Goal: Task Accomplishment & Management: Use online tool/utility

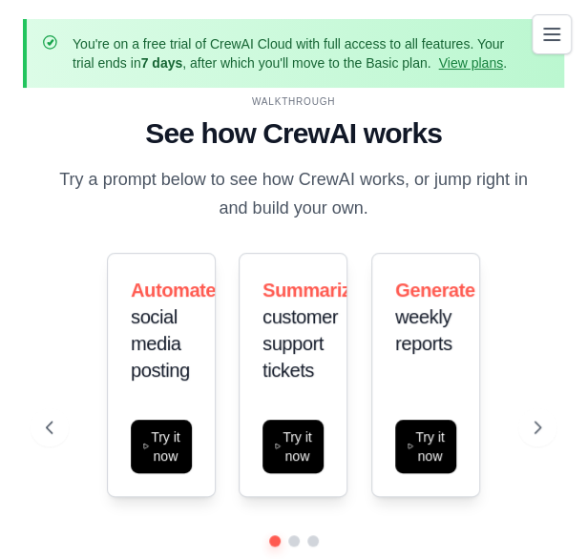
click at [549, 26] on icon "Toggle navigation" at bounding box center [551, 34] width 23 height 23
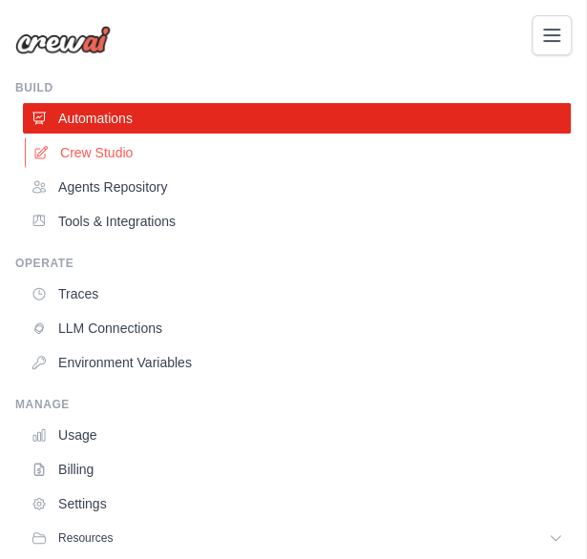
click at [70, 149] on link "Crew Studio" at bounding box center [299, 152] width 548 height 31
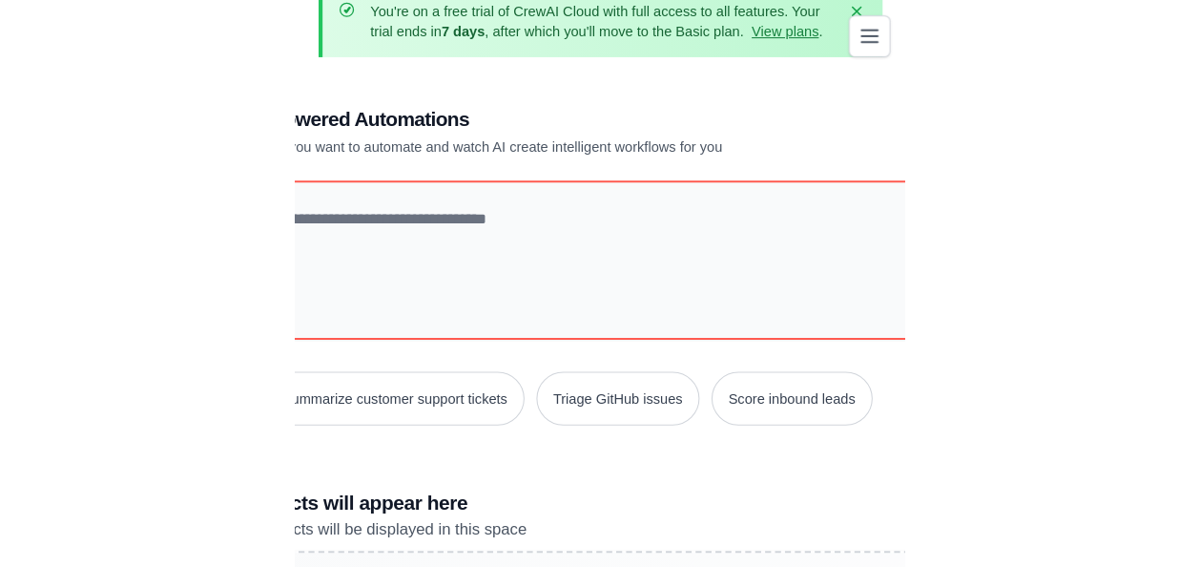
scroll to position [32, 0]
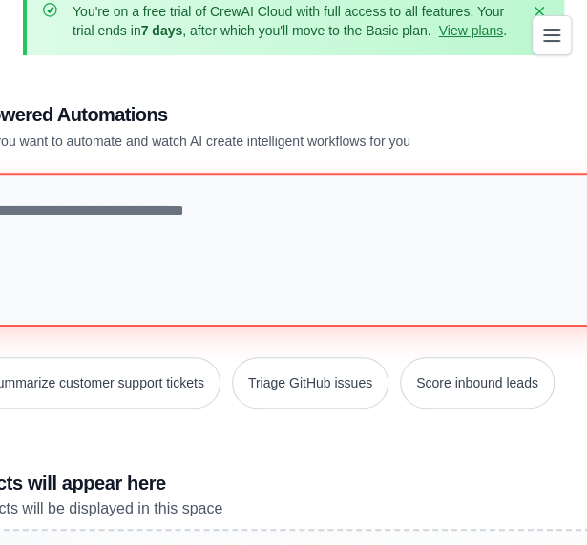
click at [51, 245] on textarea at bounding box center [293, 250] width 782 height 155
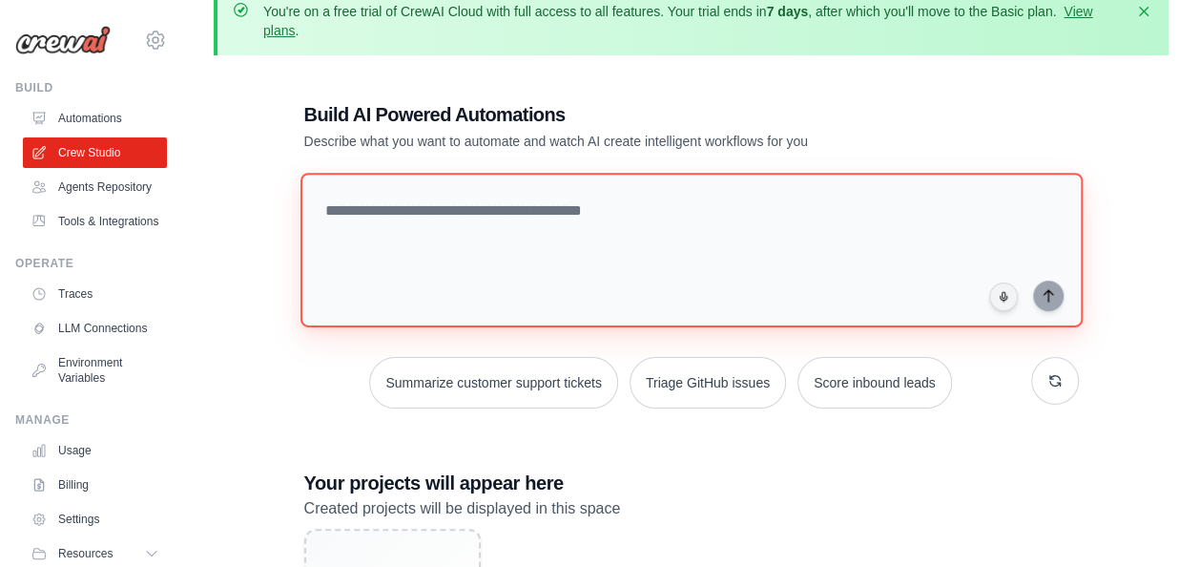
click at [432, 228] on textarea at bounding box center [691, 250] width 782 height 155
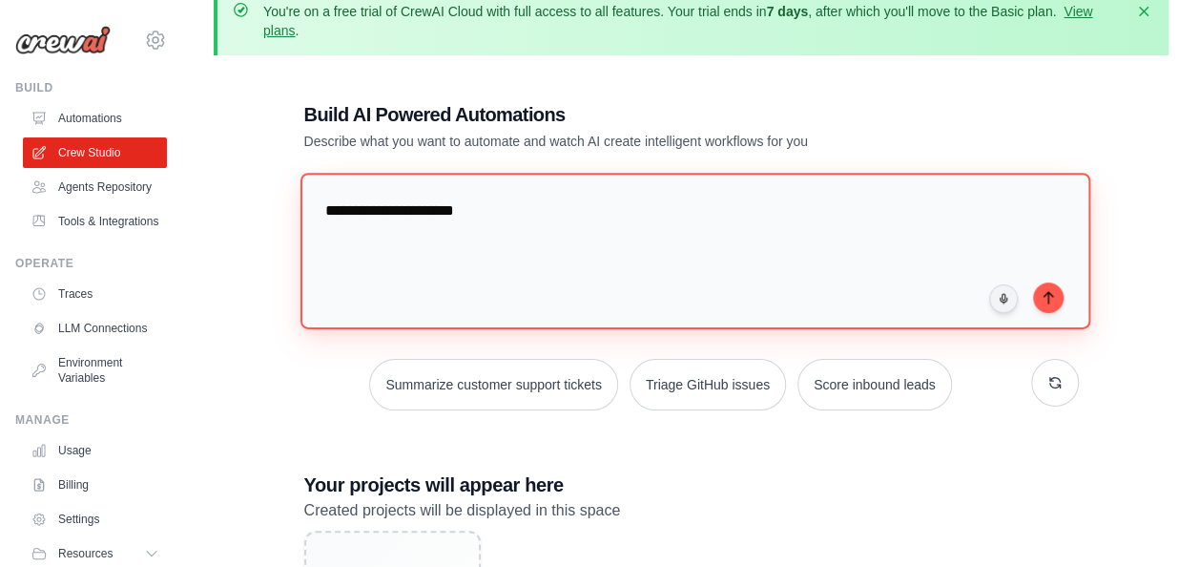
click at [443, 218] on textarea "**********" at bounding box center [695, 251] width 790 height 156
click at [515, 214] on textarea "**********" at bounding box center [695, 251] width 790 height 156
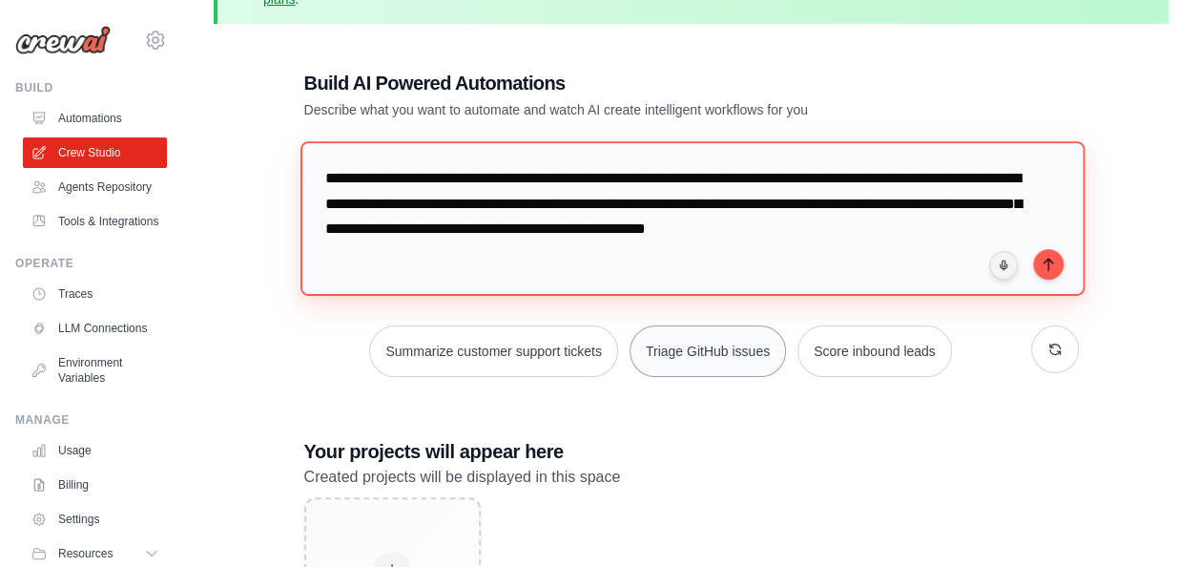
scroll to position [62, 0]
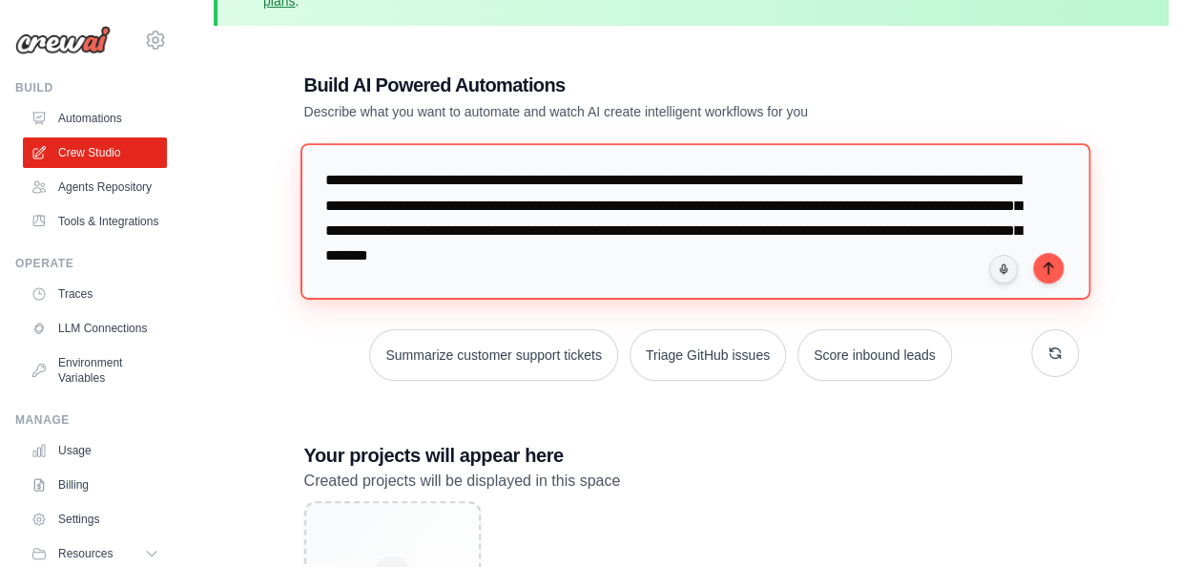
type textarea "**********"
drag, startPoint x: 807, startPoint y: 272, endPoint x: 277, endPoint y: 176, distance: 539.2
click at [277, 176] on div "**********" at bounding box center [691, 381] width 955 height 681
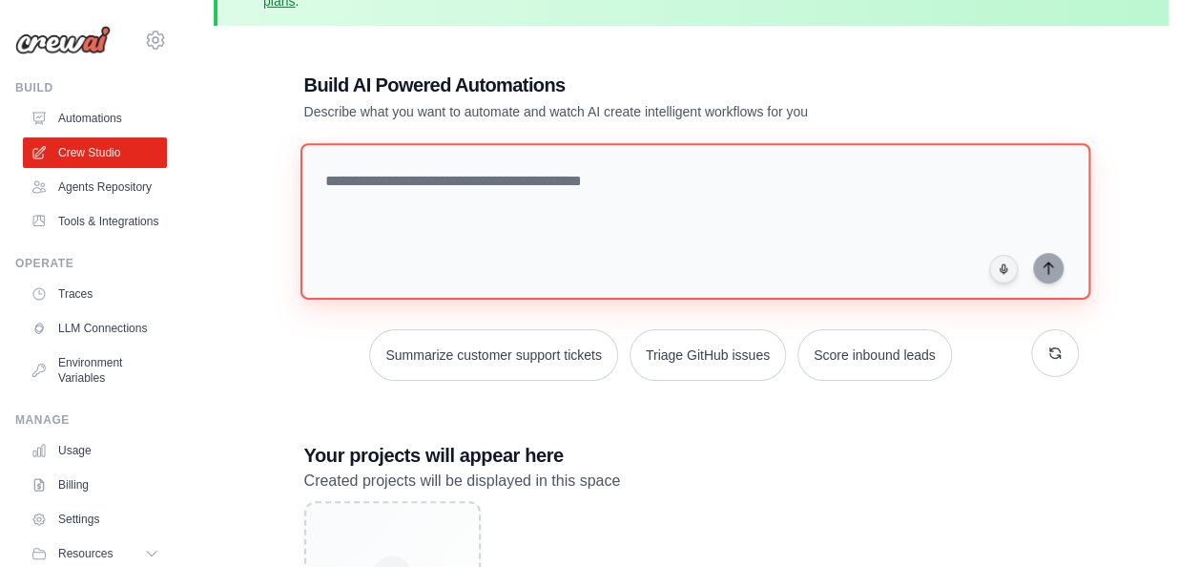
click at [528, 196] on textarea at bounding box center [695, 221] width 790 height 156
paste textarea "**********"
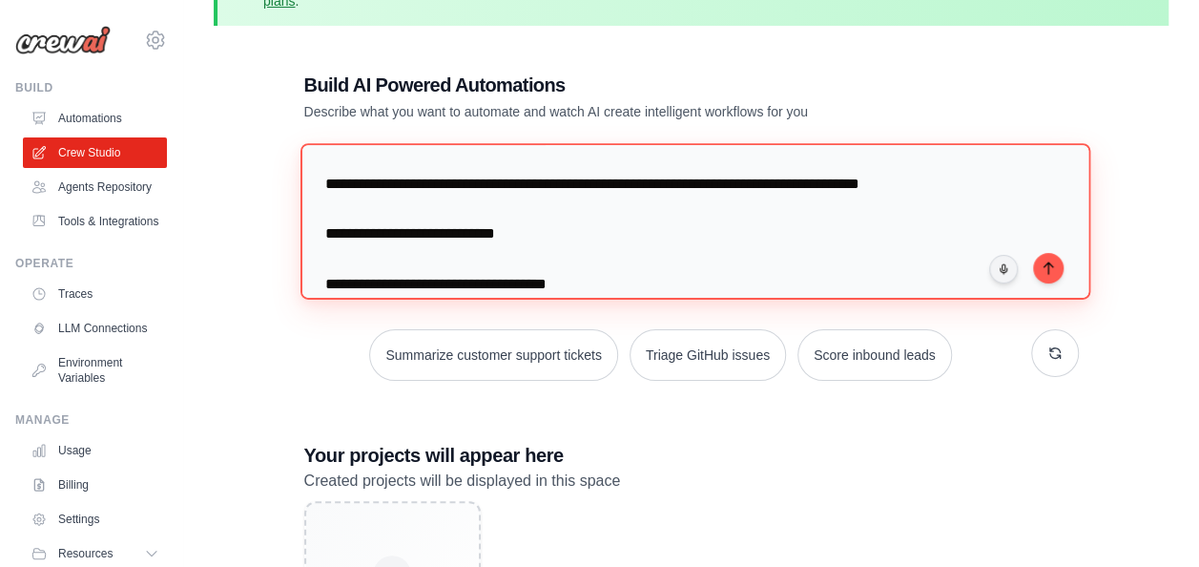
scroll to position [0, 0]
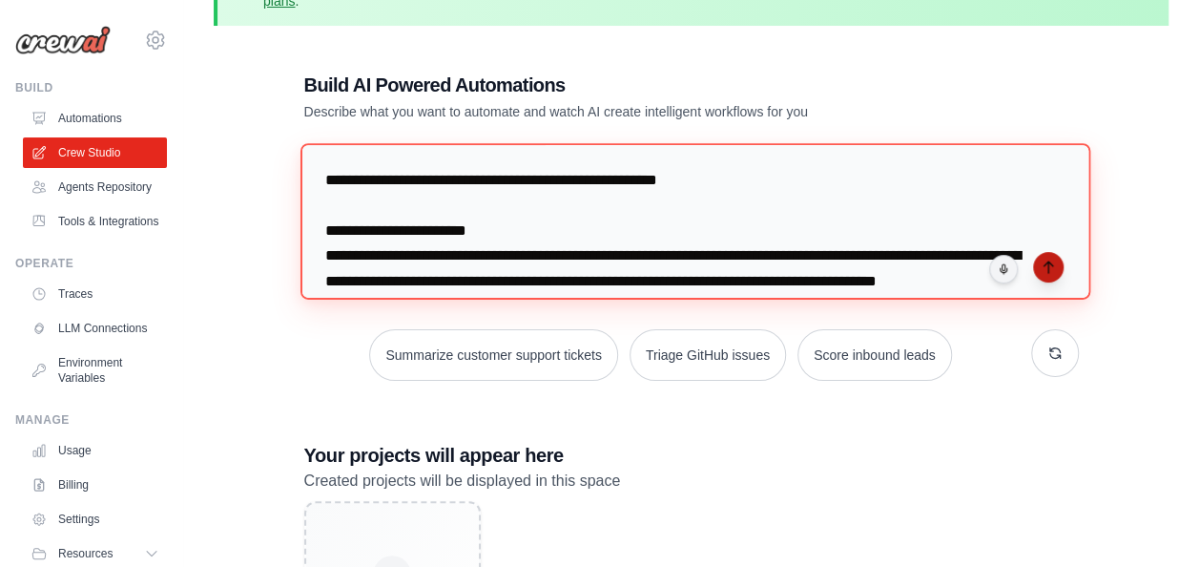
type textarea "**********"
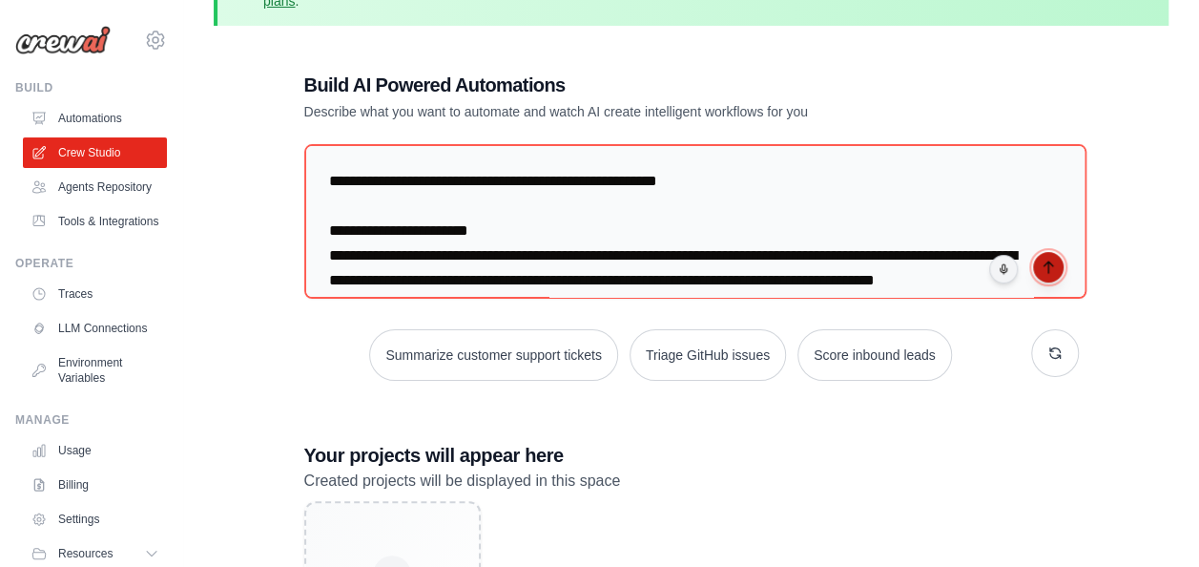
click at [586, 270] on button "submit" at bounding box center [1048, 267] width 31 height 31
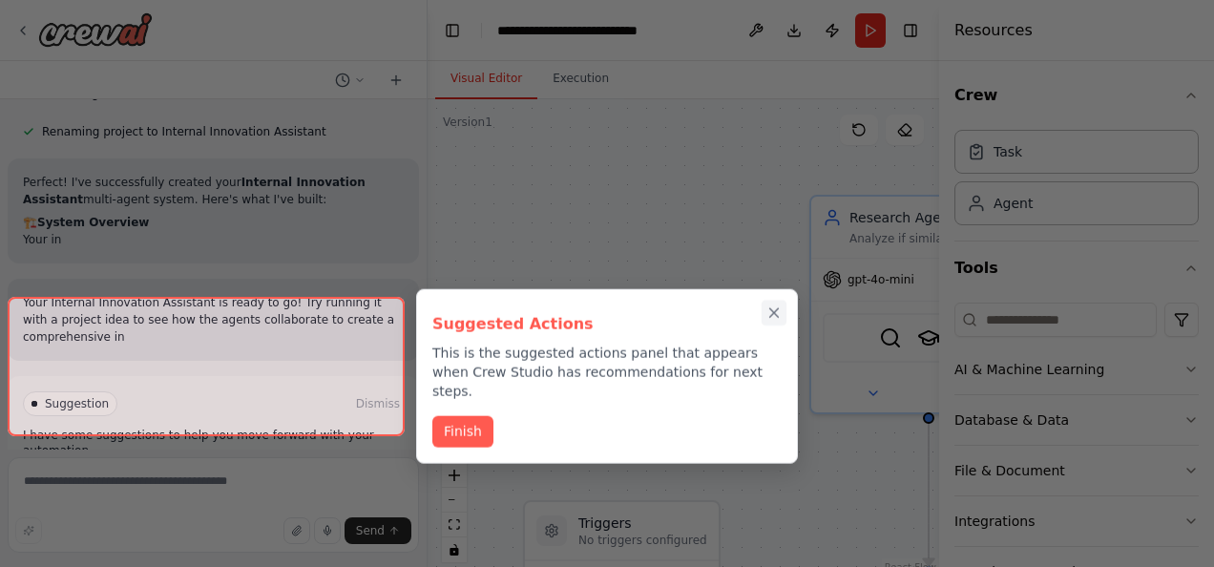
scroll to position [2170, 0]
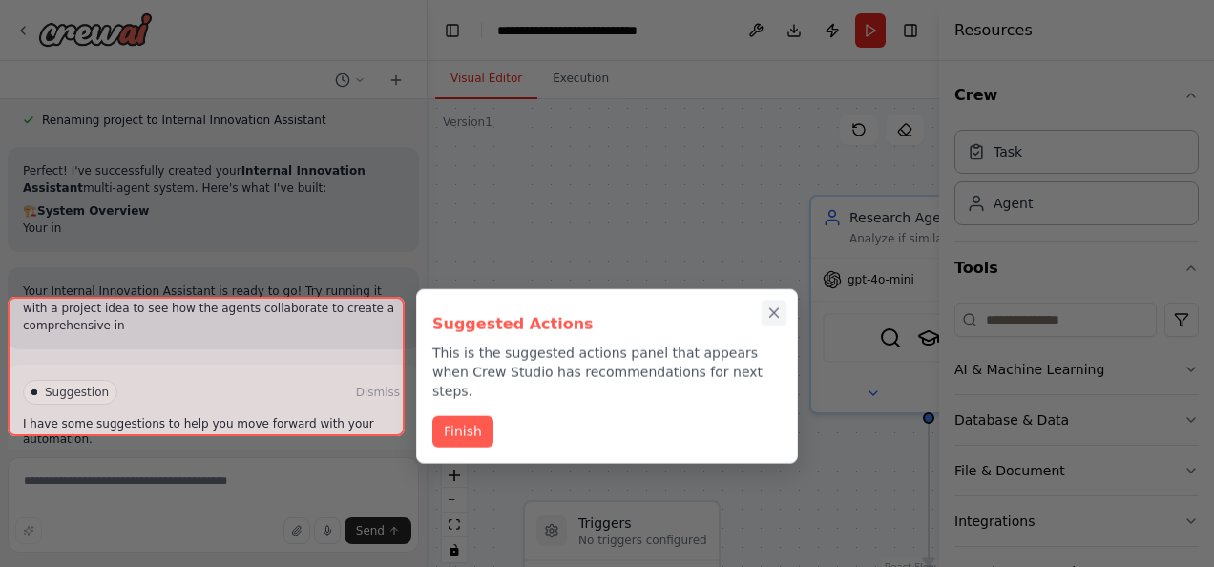
click at [764, 323] on button "Close walkthrough" at bounding box center [773, 312] width 25 height 25
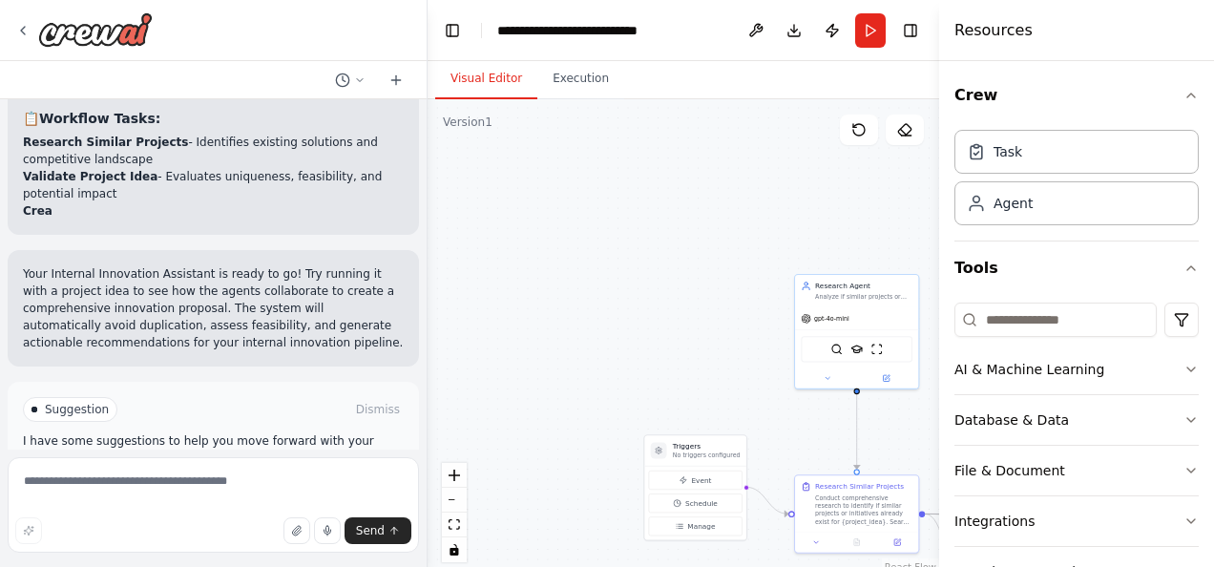
scroll to position [2551, 0]
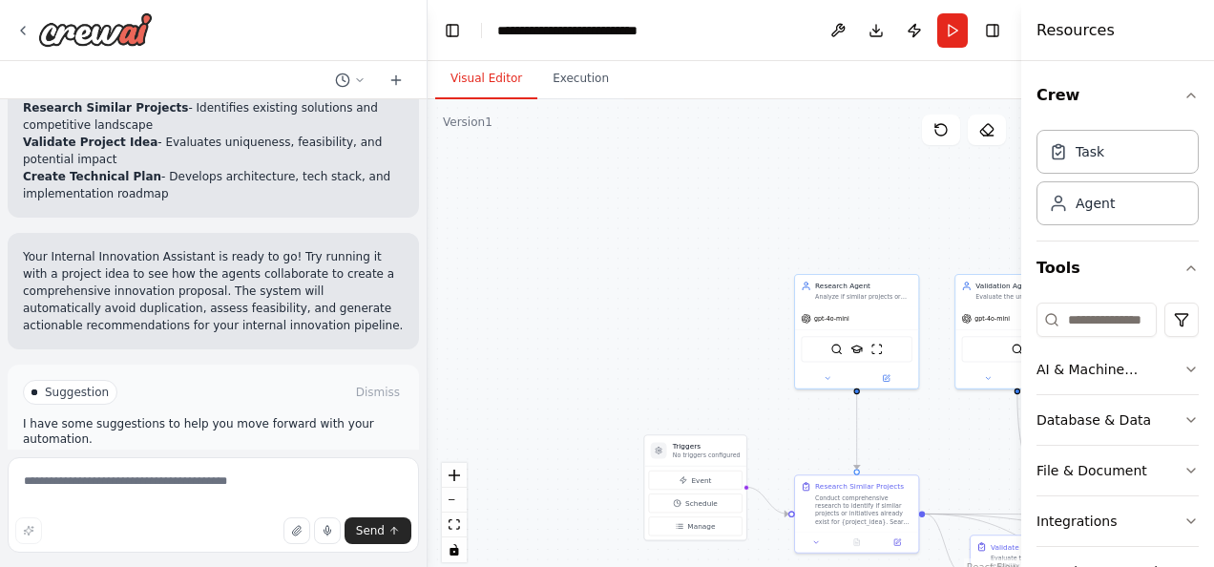
drag, startPoint x: 942, startPoint y: 153, endPoint x: 1097, endPoint y: 25, distance: 201.3
click at [1097, 25] on div "Resources Crew Task Agent Tools AI & Machine Learning Database & Data File & Do…" at bounding box center [1117, 283] width 193 height 567
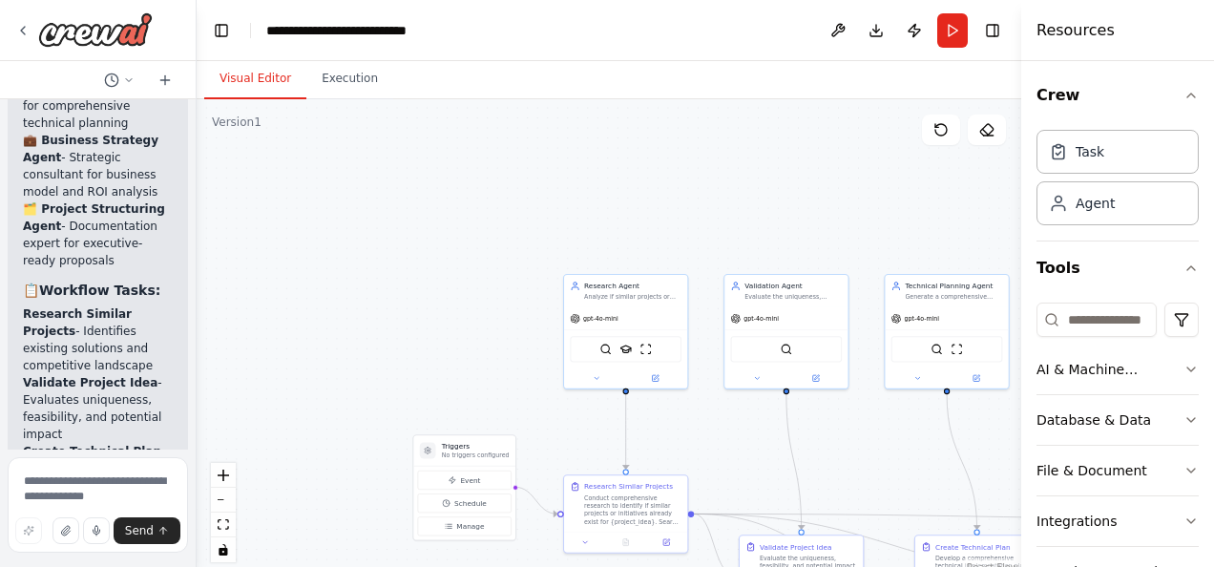
scroll to position [4374, 0]
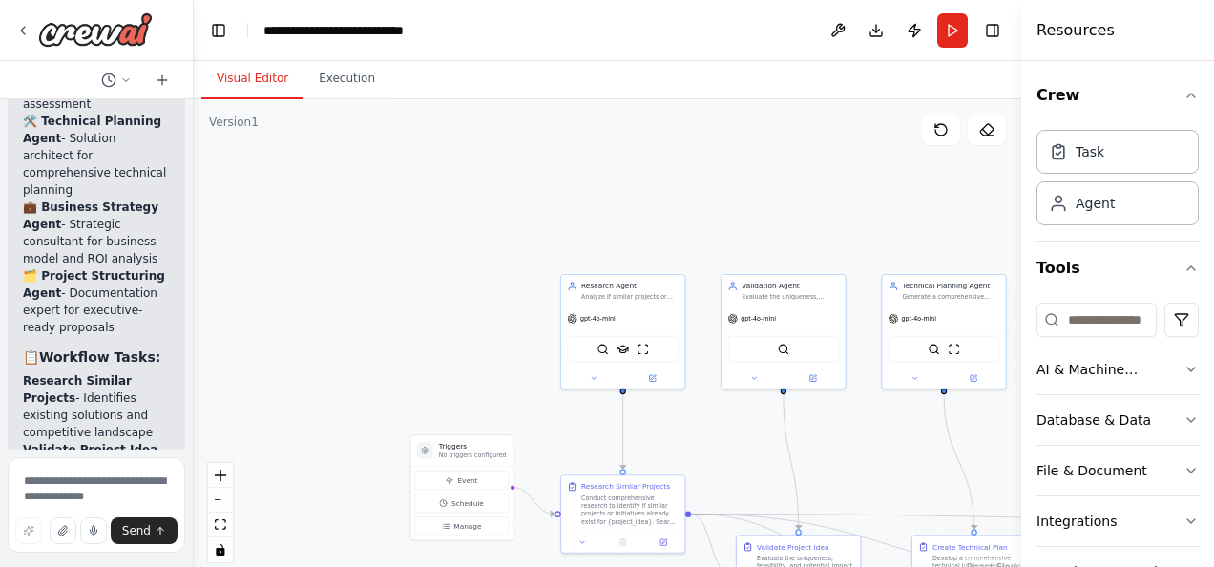
click at [135, 344] on div "Title: Internal Innovation Assistant (Multi-Agent System) Description / Objecti…" at bounding box center [97, 283] width 194 height 567
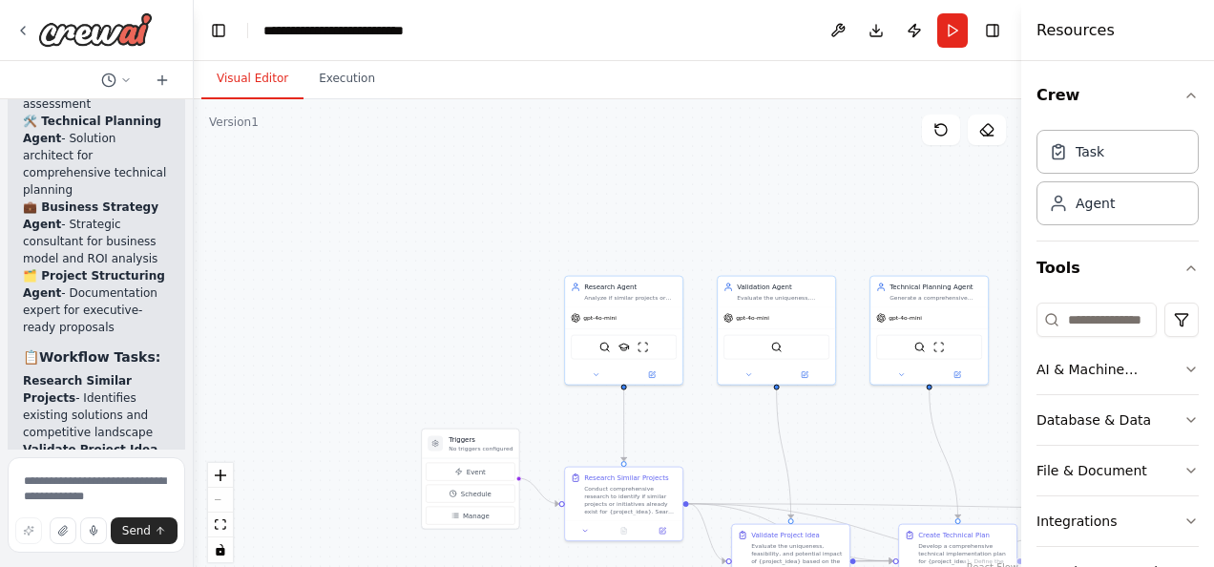
click at [220, 499] on div "React Flow controls" at bounding box center [220, 512] width 25 height 99
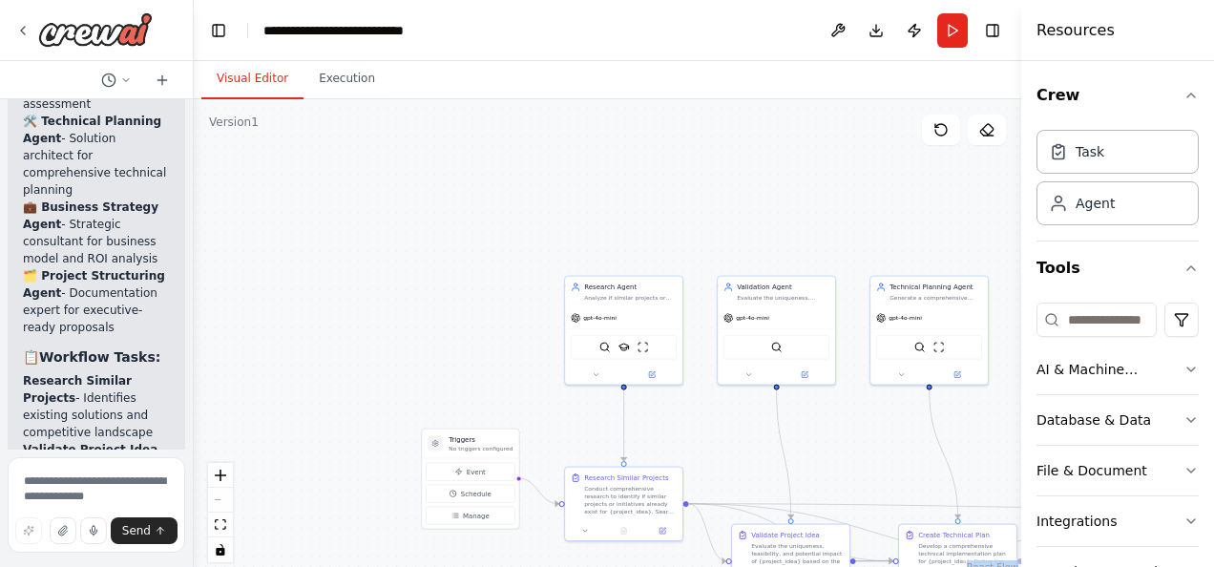
click at [220, 499] on div "React Flow controls" at bounding box center [220, 512] width 25 height 99
drag, startPoint x: 220, startPoint y: 499, endPoint x: 420, endPoint y: 398, distance: 223.6
click at [420, 398] on div ".deletable-edge-delete-btn { width: 20px; height: 20px; border: 0px solid #ffff…" at bounding box center [607, 337] width 827 height 477
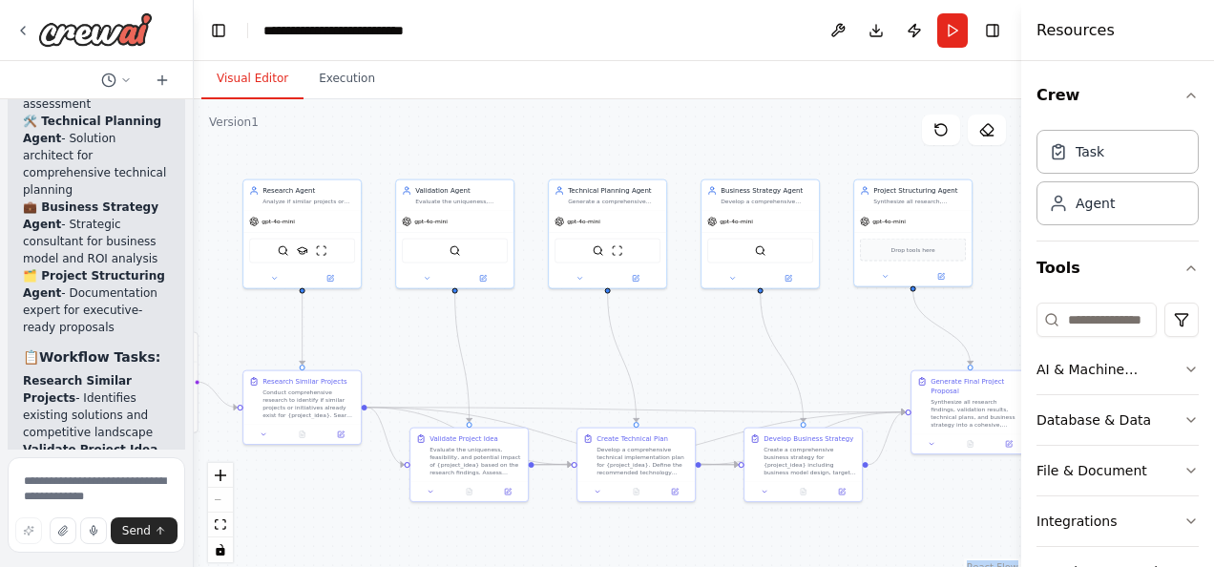
drag, startPoint x: 991, startPoint y: 469, endPoint x: 668, endPoint y: 372, distance: 337.8
click at [668, 372] on div ".deletable-edge-delete-btn { width: 20px; height: 20px; border: 0px solid #ffff…" at bounding box center [607, 337] width 827 height 477
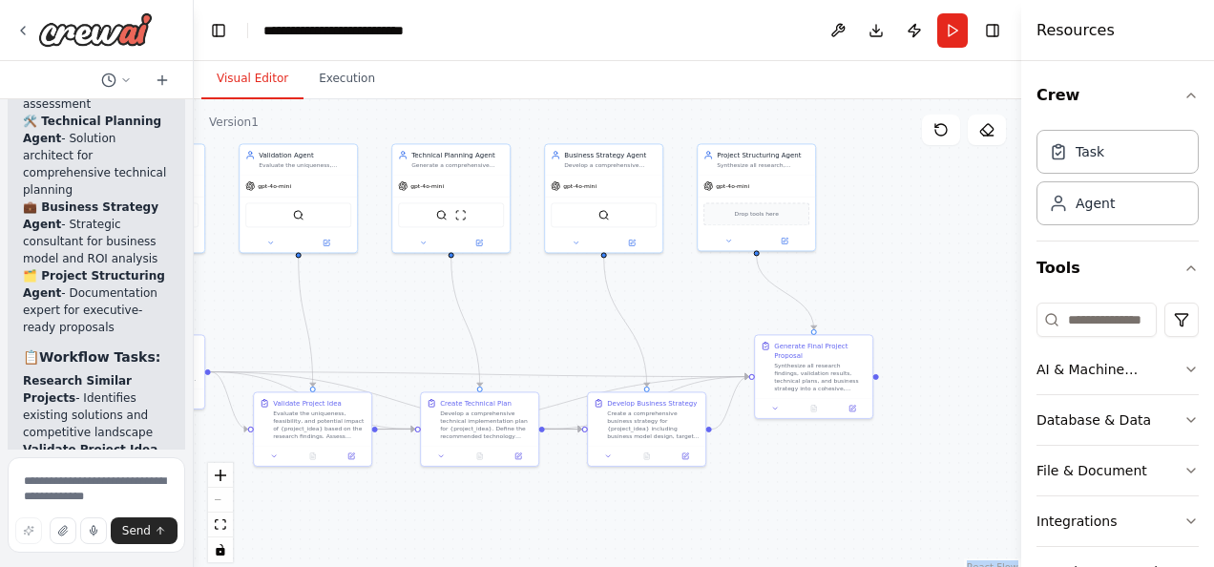
drag, startPoint x: 983, startPoint y: 265, endPoint x: 679, endPoint y: 307, distance: 306.3
click at [679, 307] on div ".deletable-edge-delete-btn { width: 20px; height: 20px; border: 0px solid #ffff…" at bounding box center [607, 337] width 827 height 477
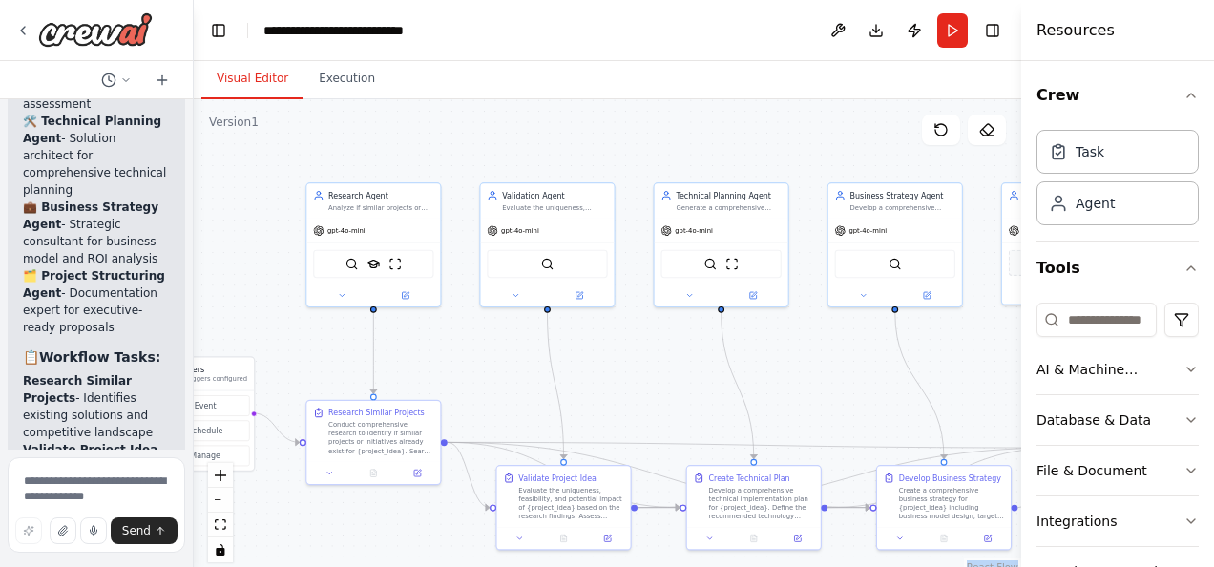
drag, startPoint x: 206, startPoint y: 365, endPoint x: 510, endPoint y: 418, distance: 308.9
click at [510, 418] on div ".deletable-edge-delete-btn { width: 20px; height: 20px; border: 0px solid #ffff…" at bounding box center [607, 337] width 827 height 477
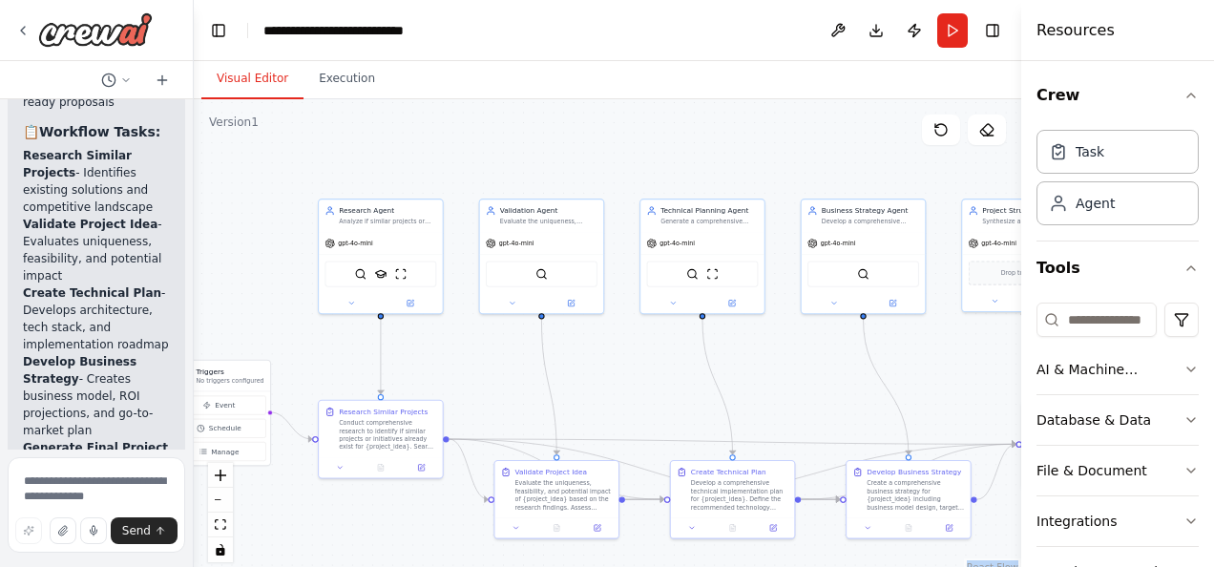
scroll to position [4334, 0]
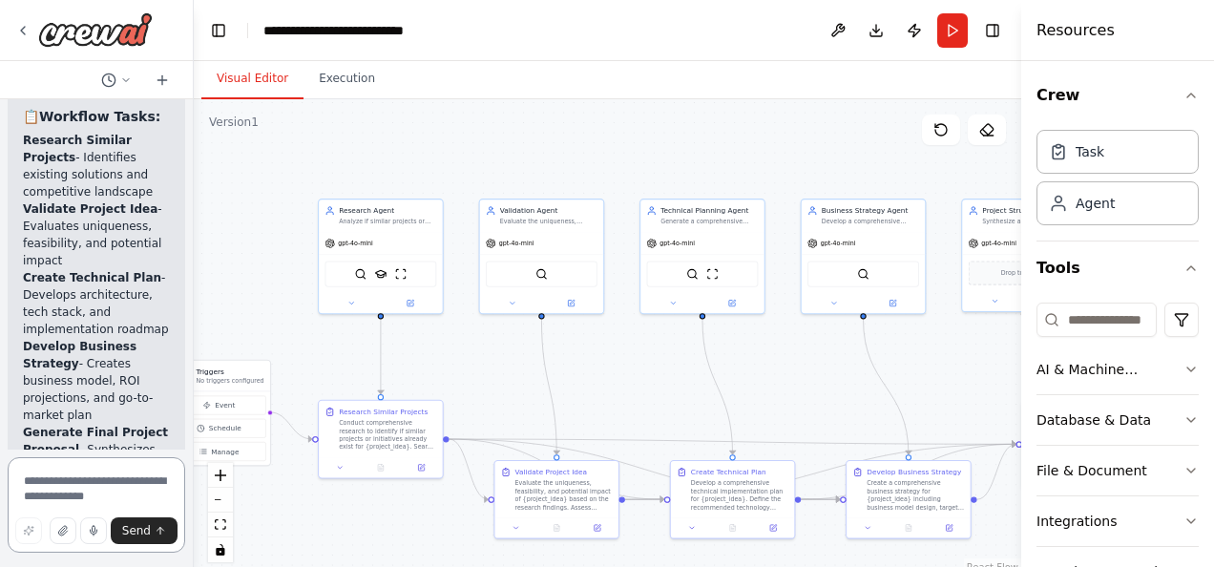
click at [70, 491] on textarea at bounding box center [96, 504] width 177 height 95
type textarea "*"
type textarea "**********"
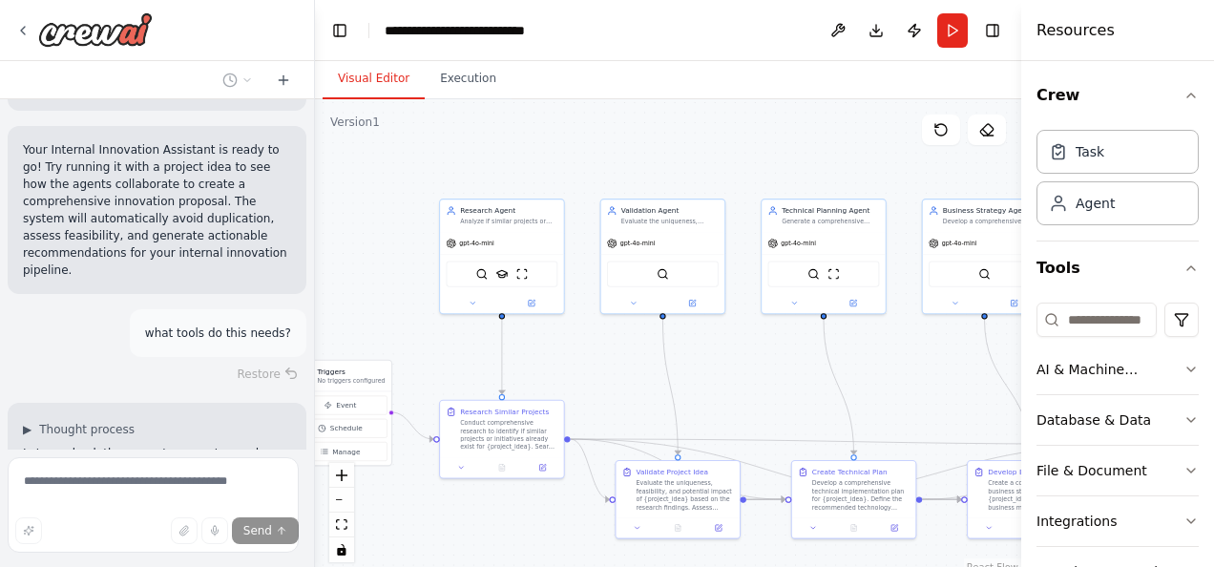
scroll to position [3336, 0]
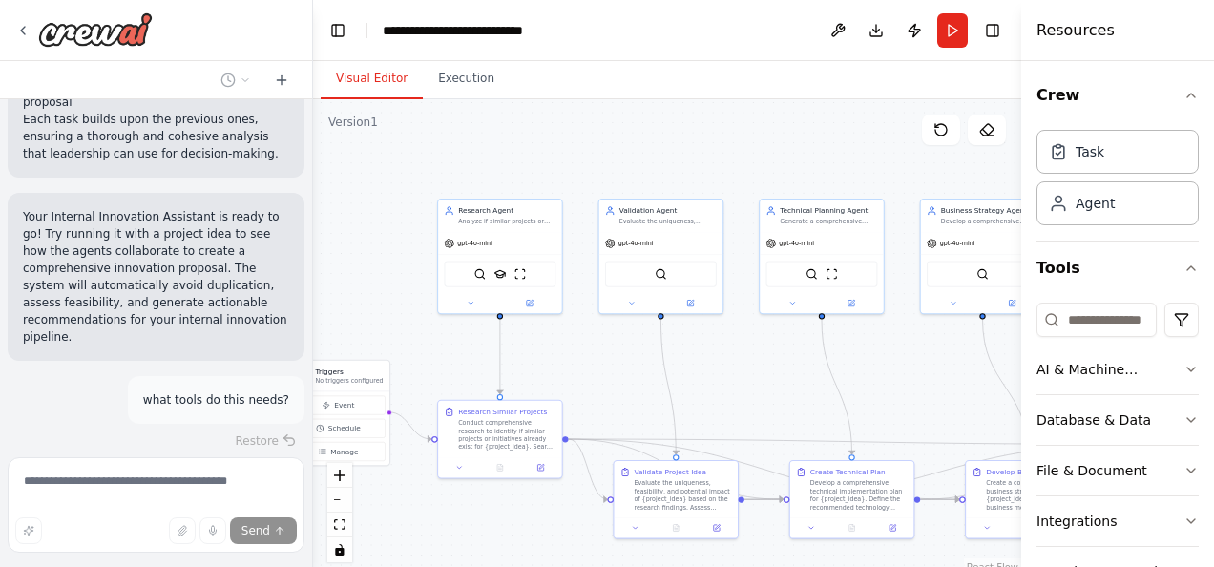
drag, startPoint x: 187, startPoint y: 258, endPoint x: 313, endPoint y: 245, distance: 126.6
click at [313, 245] on div "Title: Internal Innovation Assistant (Multi-Agent System) Description / Objecti…" at bounding box center [607, 283] width 1214 height 567
click at [1186, 375] on div "Crew Task Agent Tools AI & Machine Learning Database & Data File & Document Int…" at bounding box center [1117, 314] width 193 height 506
click at [1183, 370] on icon "button" at bounding box center [1190, 369] width 15 height 15
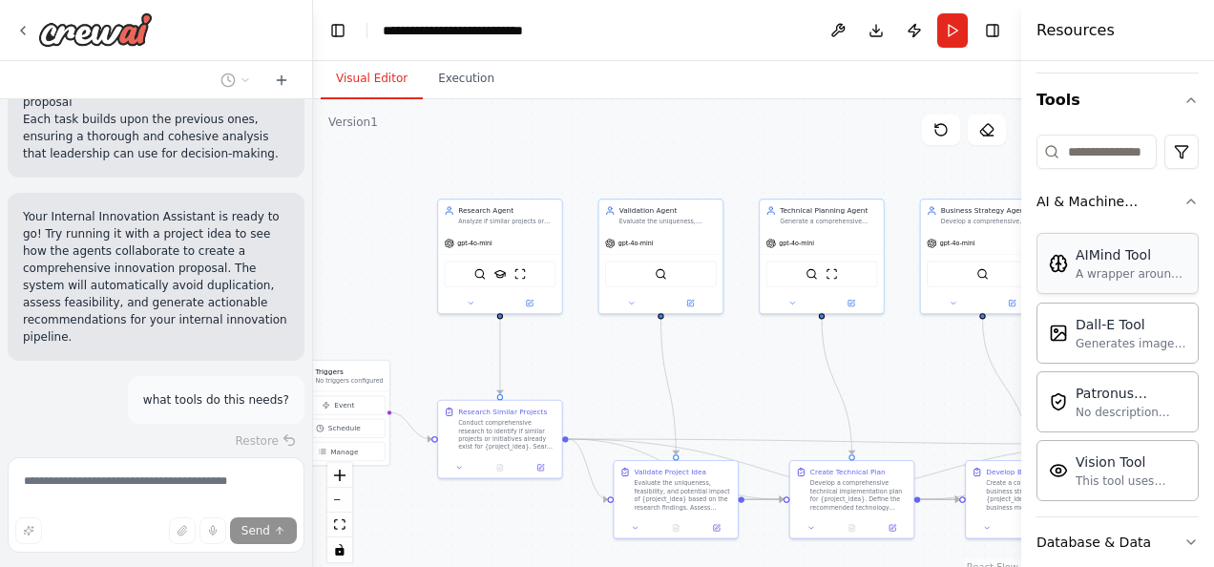
scroll to position [224, 0]
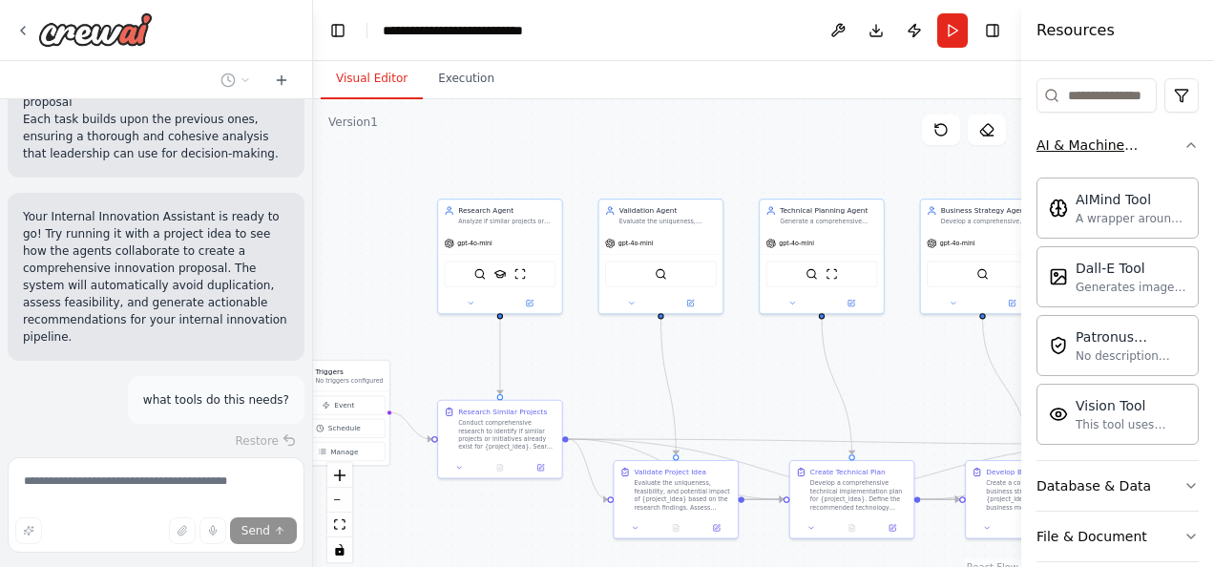
click at [1183, 149] on icon "button" at bounding box center [1190, 144] width 15 height 15
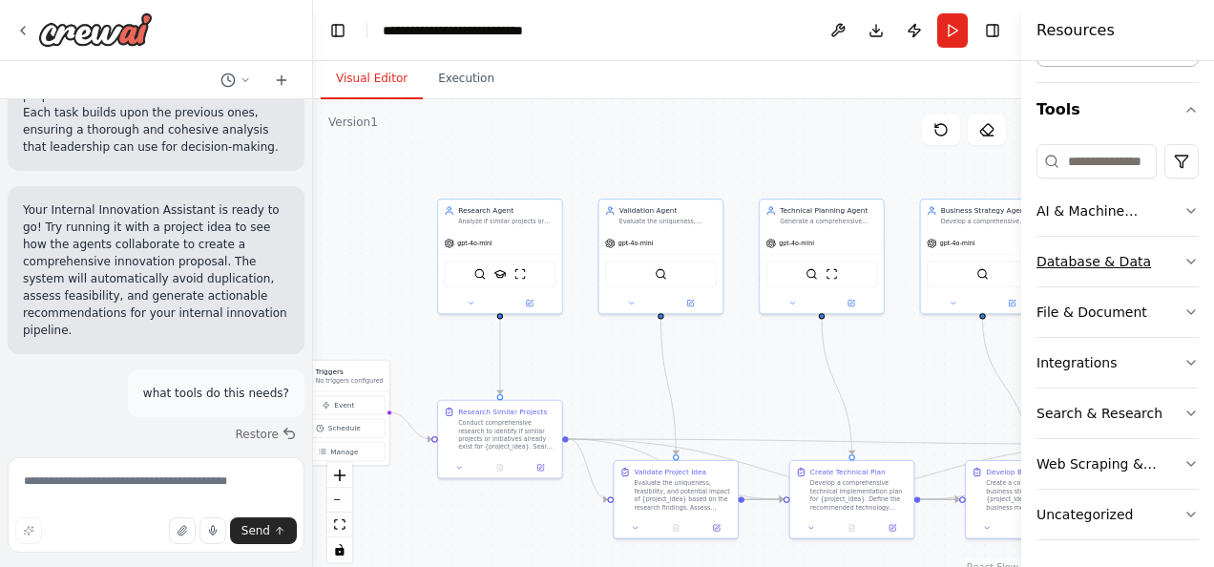
click at [1150, 248] on button "Database & Data" at bounding box center [1117, 262] width 162 height 50
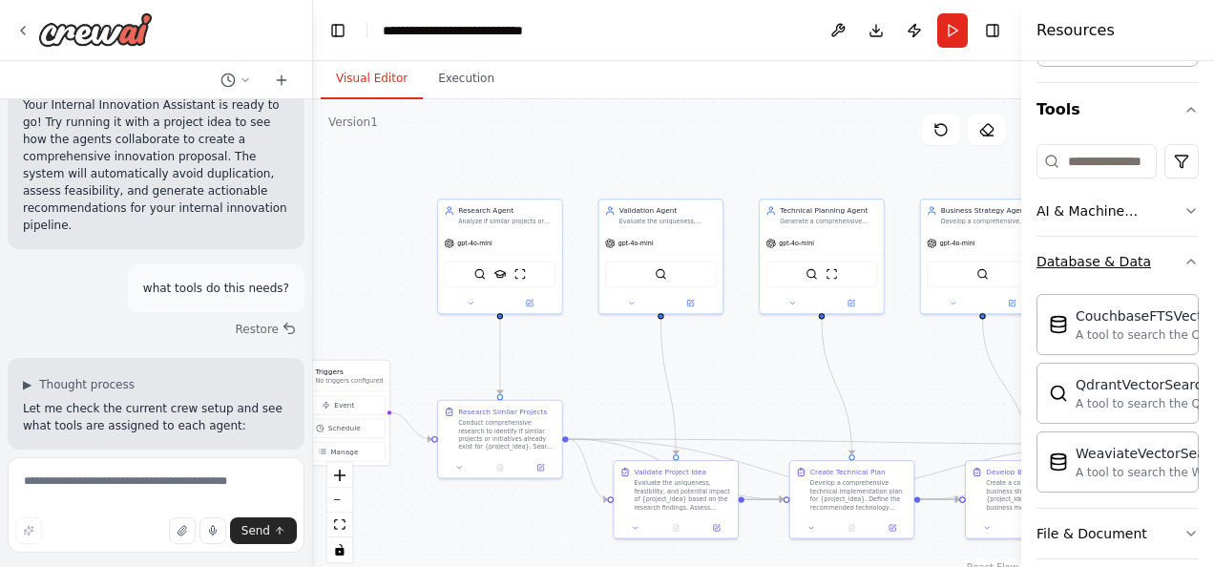
click at [1150, 248] on button "Database & Data" at bounding box center [1117, 262] width 162 height 50
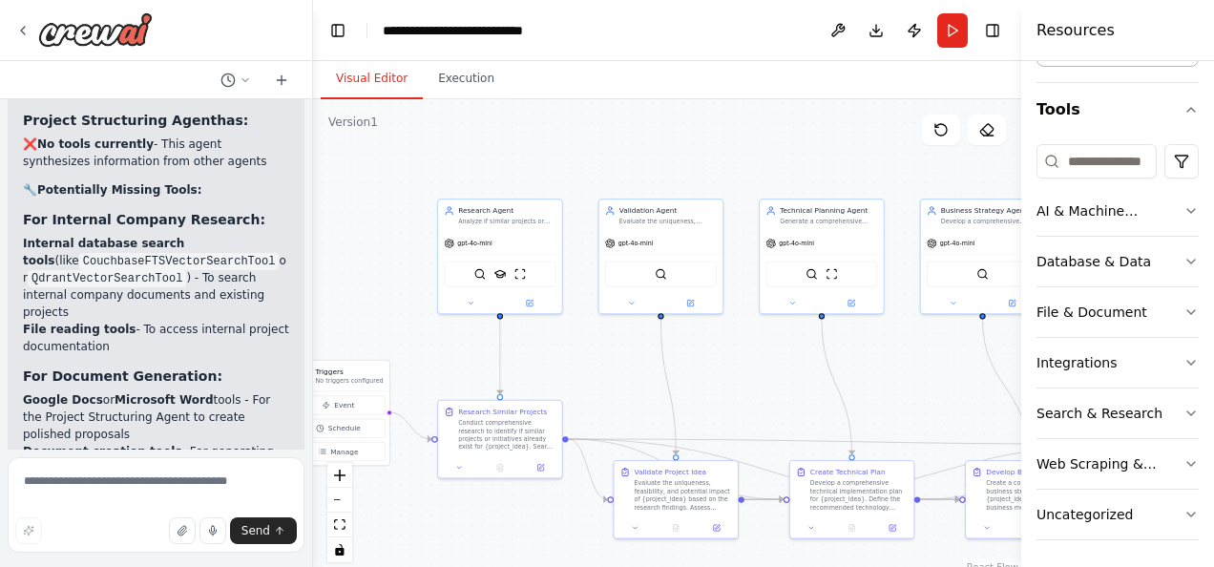
scroll to position [4342, 0]
drag, startPoint x: 13, startPoint y: 326, endPoint x: 72, endPoint y: 392, distance: 87.9
click at [72, 392] on div "Based on the current crew setup, here are the tools currently assigned and what…" at bounding box center [156, 232] width 297 height 1248
drag, startPoint x: 72, startPoint y: 392, endPoint x: 103, endPoint y: 390, distance: 31.5
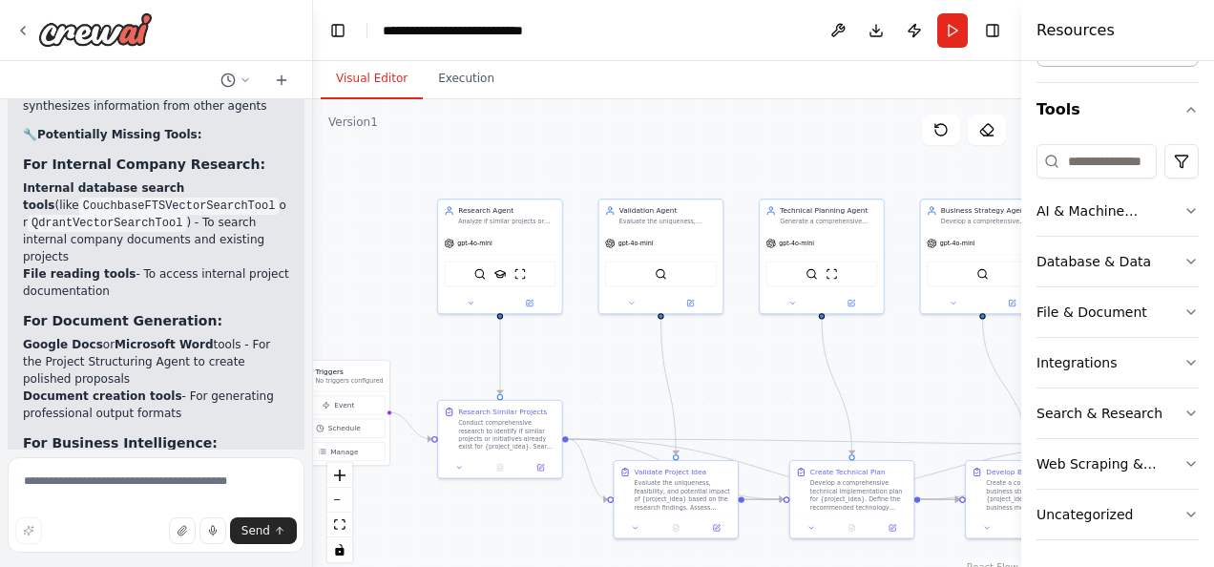
scroll to position [4401, 0]
click at [177, 481] on textarea at bounding box center [156, 504] width 297 height 95
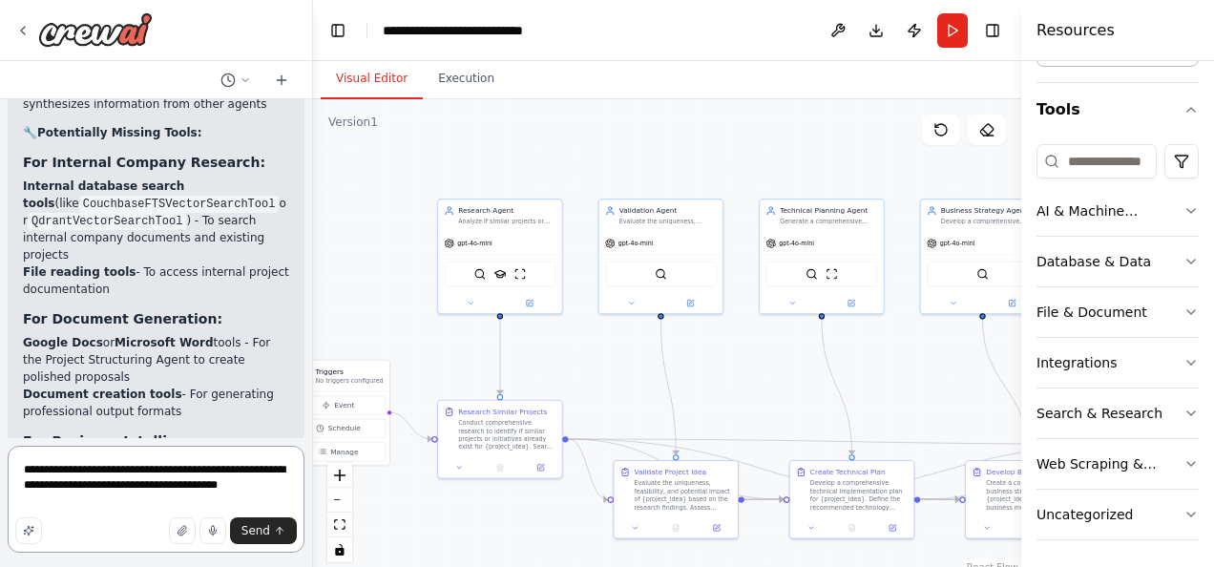
type textarea "**********"
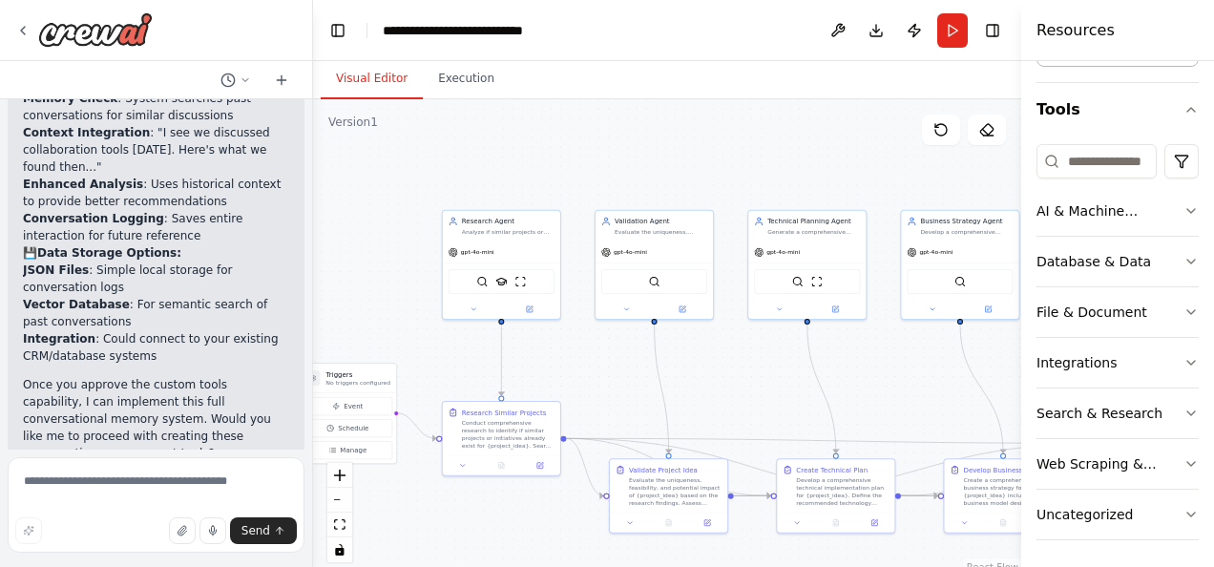
scroll to position [6656, 0]
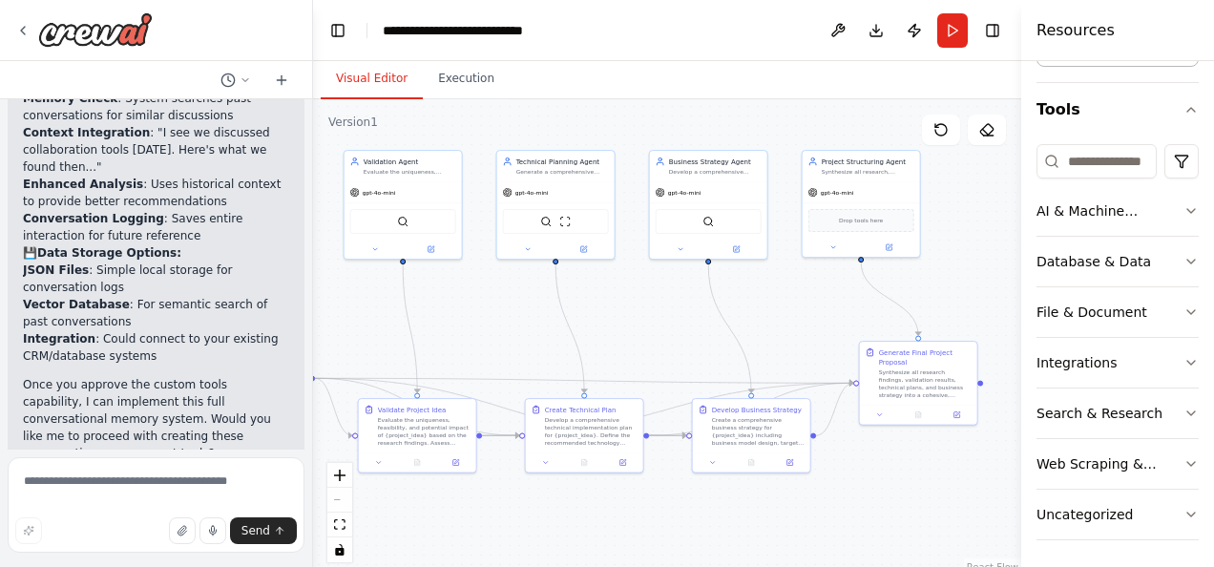
drag, startPoint x: 613, startPoint y: 381, endPoint x: 431, endPoint y: 255, distance: 220.7
click at [431, 255] on div ".deletable-edge-delete-btn { width: 20px; height: 20px; border: 0px solid #ffff…" at bounding box center [667, 337] width 708 height 477
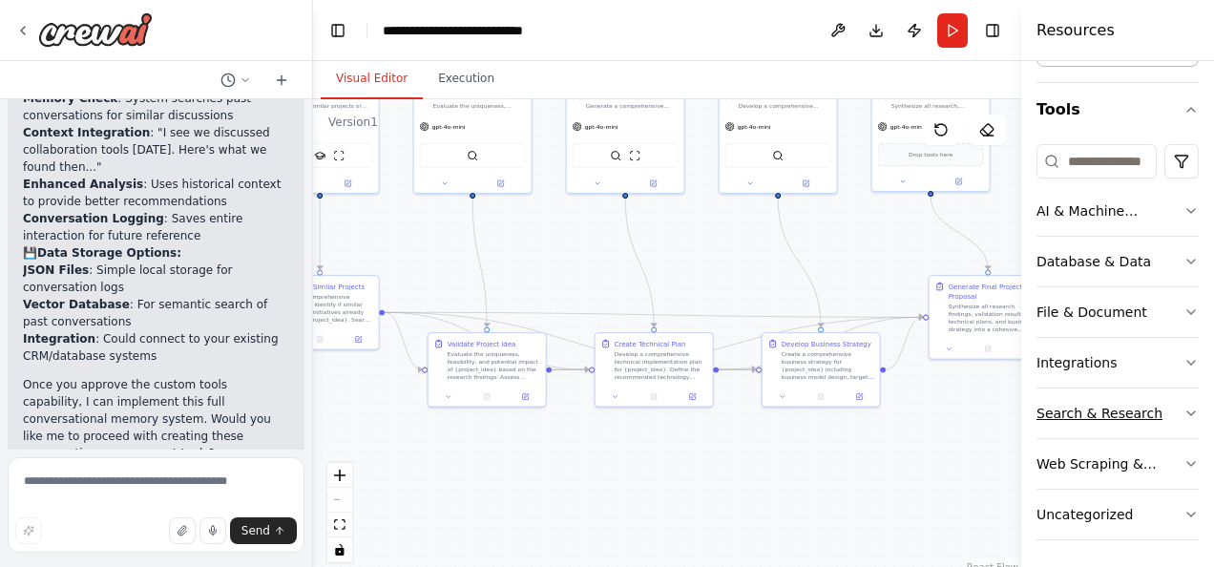
click at [1111, 412] on div "Search & Research" at bounding box center [1099, 413] width 126 height 19
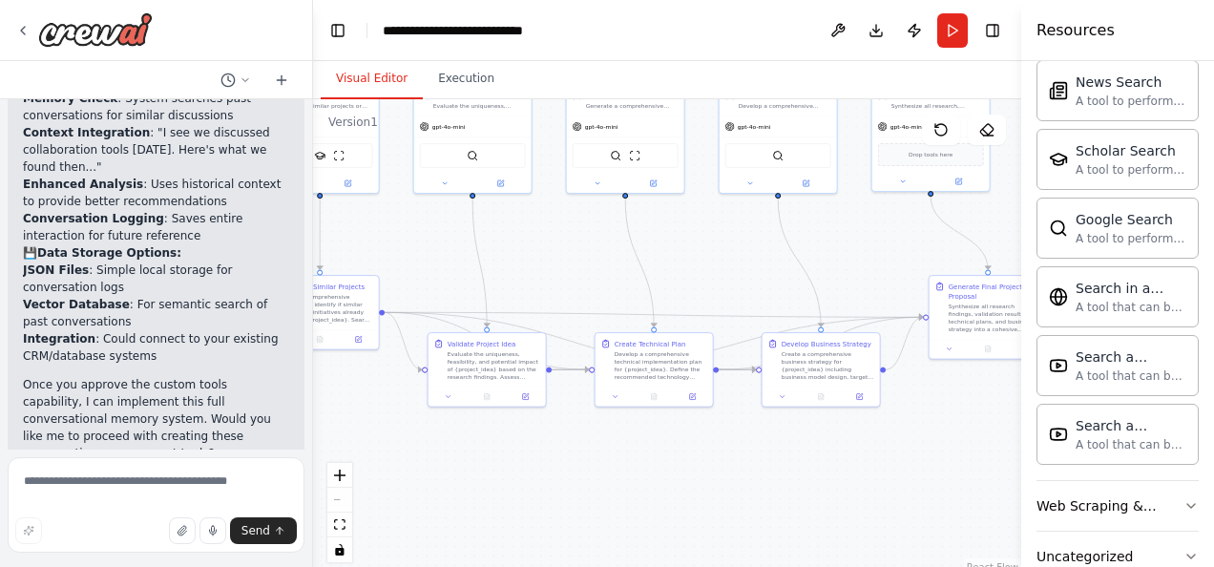
scroll to position [1126, 0]
